Goal: Task Accomplishment & Management: Use online tool/utility

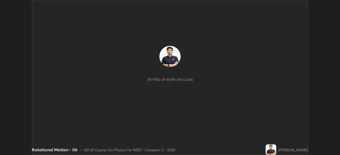
scroll to position [155, 339]
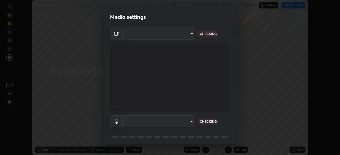
click at [179, 37] on body "Erase all Rotational Motion - 06 Recording WAS SCHEDULED TO START AT 10:30 AM S…" at bounding box center [170, 77] width 340 height 155
click at [178, 35] on div at bounding box center [170, 77] width 340 height 155
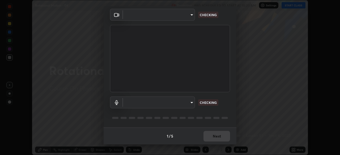
type input "ad23c5e1eec40c929e15baf649206283bee037f2ec2e6fc856d192bb2adaae55"
type input "bacd120e2728bcaa93de399d5b14713bfd4da43ca453c7f8d7901db11a0ced92"
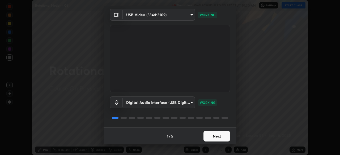
click at [215, 134] on button "Next" at bounding box center [216, 136] width 27 height 11
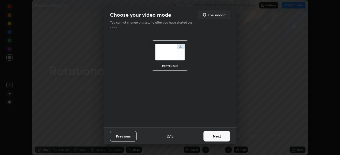
scroll to position [0, 0]
click at [219, 135] on button "Next" at bounding box center [216, 136] width 27 height 11
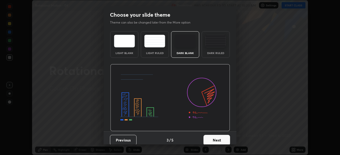
click at [224, 136] on button "Next" at bounding box center [216, 140] width 27 height 11
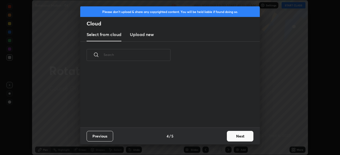
click at [227, 137] on button "Next" at bounding box center [240, 136] width 27 height 11
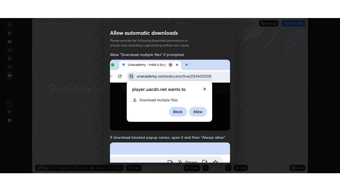
scroll to position [127, 0]
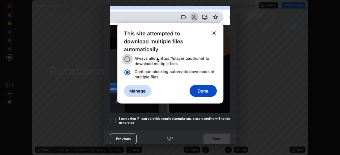
click at [116, 119] on div at bounding box center [113, 121] width 6 height 6
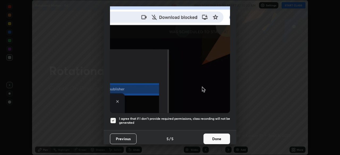
click at [213, 134] on button "Done" at bounding box center [216, 139] width 27 height 11
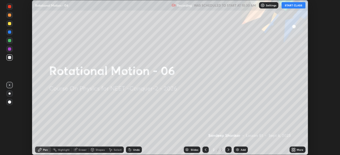
click at [290, 148] on div "More" at bounding box center [297, 150] width 16 height 6
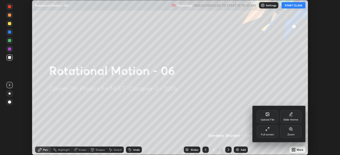
click at [269, 131] on div "Full screen" at bounding box center [267, 131] width 21 height 13
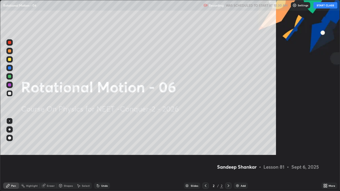
scroll to position [191, 340]
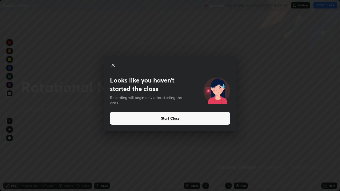
click at [129, 118] on button "Start Class" at bounding box center [170, 118] width 120 height 13
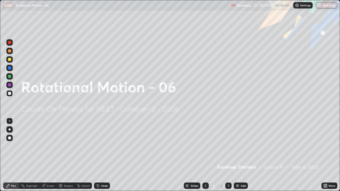
click at [52, 155] on div "Eraser" at bounding box center [51, 185] width 8 height 3
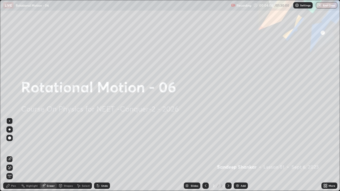
click at [68, 155] on div "Shapes" at bounding box center [66, 186] width 18 height 6
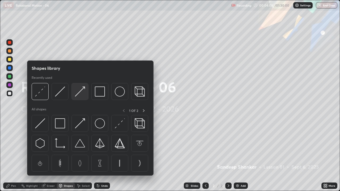
click at [81, 92] on img at bounding box center [80, 91] width 10 height 10
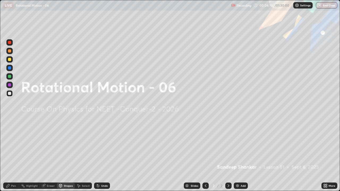
click at [12, 60] on div at bounding box center [9, 59] width 6 height 6
click at [67, 155] on div "Shapes" at bounding box center [68, 185] width 9 height 3
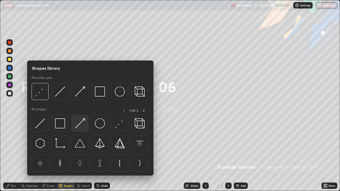
click at [84, 124] on img at bounding box center [80, 123] width 10 height 10
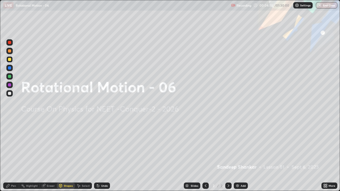
click at [14, 155] on div "Pen" at bounding box center [13, 185] width 5 height 3
click at [240, 155] on div "Add" at bounding box center [242, 185] width 5 height 3
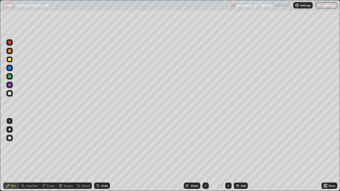
click at [10, 93] on div at bounding box center [9, 93] width 3 height 3
click at [10, 59] on div at bounding box center [9, 59] width 3 height 3
click at [67, 155] on div "Shapes" at bounding box center [68, 185] width 9 height 3
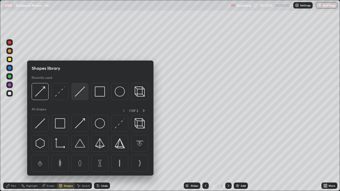
click at [82, 91] on img at bounding box center [80, 91] width 10 height 10
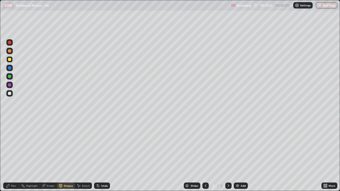
click at [10, 68] on div at bounding box center [9, 67] width 3 height 3
click at [13, 155] on div "Pen" at bounding box center [13, 185] width 5 height 3
click at [11, 60] on div at bounding box center [9, 59] width 3 height 3
click at [64, 155] on div "Shapes" at bounding box center [68, 185] width 9 height 3
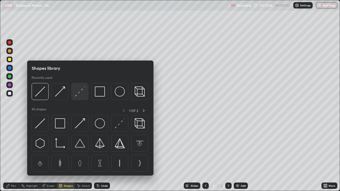
click at [79, 92] on img at bounding box center [80, 91] width 10 height 10
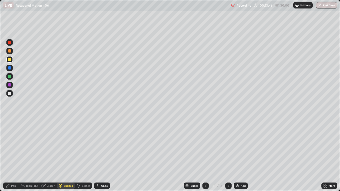
click at [9, 69] on div at bounding box center [9, 67] width 3 height 3
click at [9, 58] on div at bounding box center [9, 59] width 3 height 3
click at [14, 155] on div "Pen" at bounding box center [13, 185] width 5 height 3
click at [9, 68] on div at bounding box center [9, 67] width 3 height 3
click at [10, 93] on div at bounding box center [9, 93] width 3 height 3
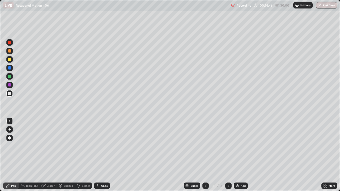
click at [10, 60] on div at bounding box center [9, 59] width 3 height 3
click at [67, 155] on div "Shapes" at bounding box center [68, 185] width 9 height 3
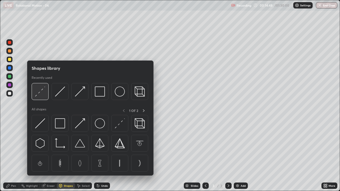
click at [41, 92] on img at bounding box center [40, 91] width 10 height 10
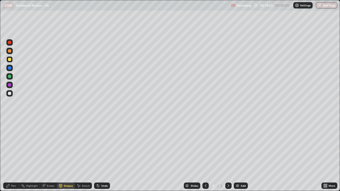
click at [14, 155] on div "Pen" at bounding box center [13, 185] width 5 height 3
click at [12, 94] on div at bounding box center [9, 93] width 6 height 6
click at [238, 155] on img at bounding box center [237, 186] width 4 height 4
click at [10, 59] on div at bounding box center [9, 59] width 3 height 3
click at [10, 75] on div at bounding box center [9, 76] width 3 height 3
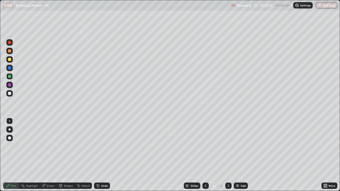
click at [11, 85] on div at bounding box center [9, 84] width 3 height 3
click at [9, 59] on div at bounding box center [9, 59] width 3 height 3
click at [11, 96] on div at bounding box center [9, 93] width 6 height 6
click at [9, 59] on div at bounding box center [9, 59] width 3 height 3
click at [11, 84] on div at bounding box center [9, 84] width 3 height 3
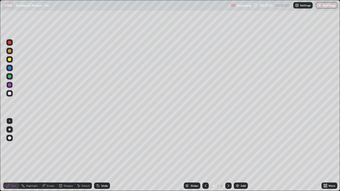
click at [12, 94] on div at bounding box center [9, 93] width 6 height 6
click at [10, 60] on div at bounding box center [9, 59] width 3 height 3
click at [241, 155] on div "Add" at bounding box center [240, 186] width 14 height 6
click at [10, 68] on div at bounding box center [9, 67] width 3 height 3
click at [12, 92] on div at bounding box center [9, 93] width 6 height 6
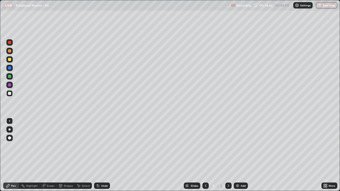
click at [11, 59] on div at bounding box center [9, 59] width 6 height 6
click at [11, 67] on div at bounding box center [9, 67] width 3 height 3
click at [9, 59] on div at bounding box center [9, 59] width 3 height 3
click at [50, 155] on div "Eraser" at bounding box center [51, 185] width 8 height 3
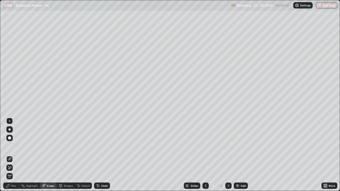
click at [16, 155] on div "Pen" at bounding box center [11, 186] width 16 height 6
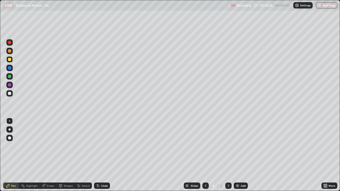
click at [239, 155] on div "Add" at bounding box center [240, 186] width 14 height 6
click at [16, 24] on div "Erase all" at bounding box center [9, 96] width 13 height 170
click at [10, 68] on div at bounding box center [9, 67] width 3 height 3
click at [9, 140] on div at bounding box center [9, 138] width 6 height 6
click at [49, 155] on div "Eraser" at bounding box center [51, 185] width 8 height 3
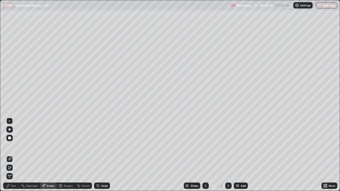
click at [66, 155] on div "Shapes" at bounding box center [66, 186] width 18 height 6
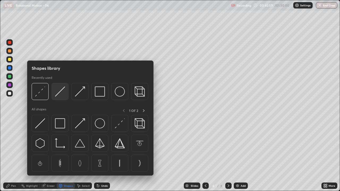
click at [62, 92] on img at bounding box center [60, 91] width 10 height 10
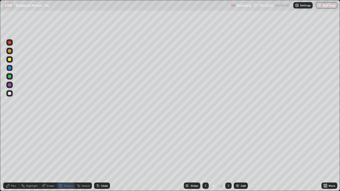
click at [11, 155] on div "Pen" at bounding box center [11, 186] width 16 height 6
click at [10, 119] on div at bounding box center [9, 121] width 6 height 6
click at [11, 59] on div at bounding box center [9, 59] width 3 height 3
click at [10, 93] on div at bounding box center [9, 93] width 3 height 3
click at [9, 59] on div at bounding box center [9, 59] width 3 height 3
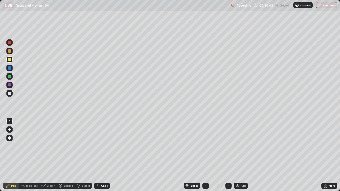
click at [12, 94] on div at bounding box center [9, 93] width 6 height 6
click at [242, 155] on div "Add" at bounding box center [242, 185] width 5 height 3
click at [206, 155] on icon at bounding box center [205, 186] width 4 height 4
click at [227, 155] on icon at bounding box center [228, 185] width 2 height 3
click at [10, 58] on div at bounding box center [9, 59] width 3 height 3
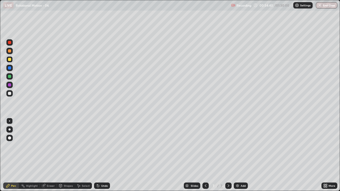
click at [10, 60] on div at bounding box center [9, 59] width 3 height 3
click at [67, 155] on div "Shapes" at bounding box center [68, 185] width 9 height 3
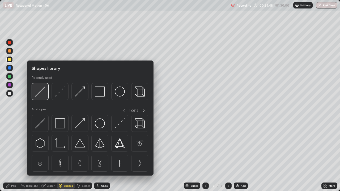
click at [42, 90] on img at bounding box center [40, 91] width 10 height 10
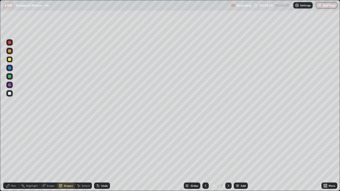
click at [11, 67] on div at bounding box center [9, 67] width 3 height 3
click at [12, 155] on div "Pen" at bounding box center [11, 186] width 16 height 6
click at [10, 59] on div at bounding box center [9, 59] width 3 height 3
click at [67, 155] on div "Shapes" at bounding box center [68, 185] width 9 height 3
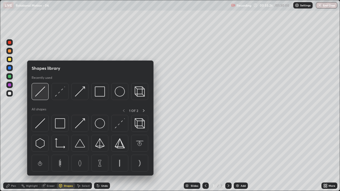
click at [44, 91] on img at bounding box center [40, 91] width 10 height 10
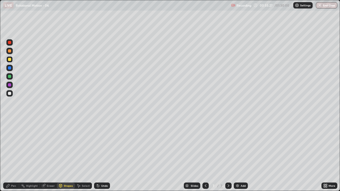
click at [11, 68] on div at bounding box center [9, 68] width 6 height 6
click at [15, 155] on div "Pen" at bounding box center [13, 185] width 5 height 3
click at [10, 93] on div at bounding box center [9, 93] width 3 height 3
click at [241, 155] on div "Add" at bounding box center [240, 186] width 14 height 6
click at [10, 58] on div at bounding box center [9, 59] width 3 height 3
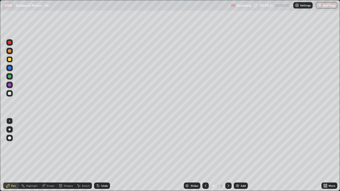
click at [11, 68] on div at bounding box center [9, 67] width 3 height 3
click at [11, 76] on div at bounding box center [9, 76] width 3 height 3
click at [49, 155] on div "Eraser" at bounding box center [51, 185] width 8 height 3
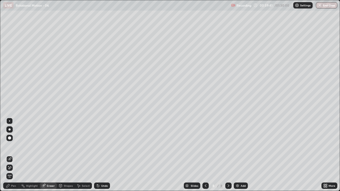
click at [14, 155] on div "Pen" at bounding box center [13, 185] width 5 height 3
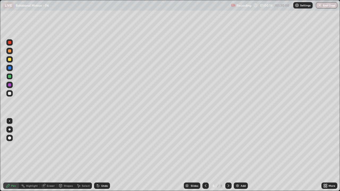
click at [11, 60] on div at bounding box center [9, 59] width 3 height 3
click at [10, 77] on div at bounding box center [9, 76] width 3 height 3
click at [50, 155] on div "Eraser" at bounding box center [48, 186] width 17 height 6
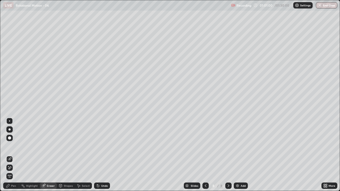
click at [8, 155] on icon at bounding box center [7, 185] width 3 height 3
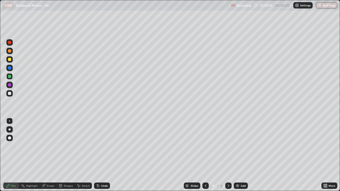
click at [10, 59] on div at bounding box center [9, 59] width 3 height 3
click at [9, 67] on div at bounding box center [9, 67] width 3 height 3
click at [52, 155] on div "Eraser" at bounding box center [51, 185] width 8 height 3
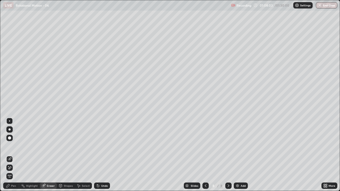
click at [14, 155] on div "Pen" at bounding box center [13, 185] width 5 height 3
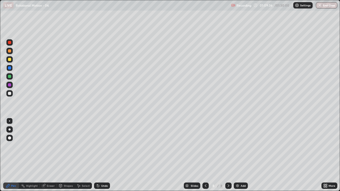
click at [243, 155] on div "Add" at bounding box center [242, 185] width 5 height 3
click at [10, 58] on div at bounding box center [9, 59] width 3 height 3
click at [10, 40] on div at bounding box center [9, 42] width 6 height 6
click at [12, 92] on div at bounding box center [9, 93] width 6 height 6
click at [240, 155] on div "Add" at bounding box center [240, 186] width 14 height 6
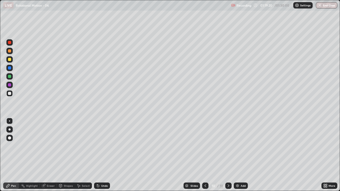
click at [10, 59] on div at bounding box center [9, 59] width 3 height 3
click at [8, 93] on div at bounding box center [9, 93] width 3 height 3
click at [326, 6] on button "End Class" at bounding box center [325, 5] width 21 height 6
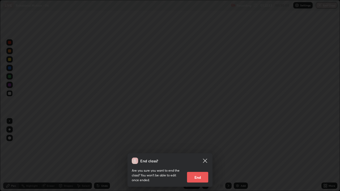
click at [201, 155] on button "End" at bounding box center [197, 177] width 21 height 11
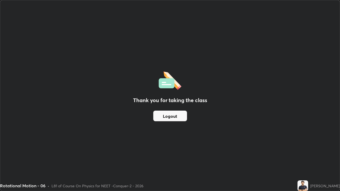
click at [167, 115] on button "Logout" at bounding box center [170, 116] width 34 height 11
